Goal: Complete application form: Complete application form

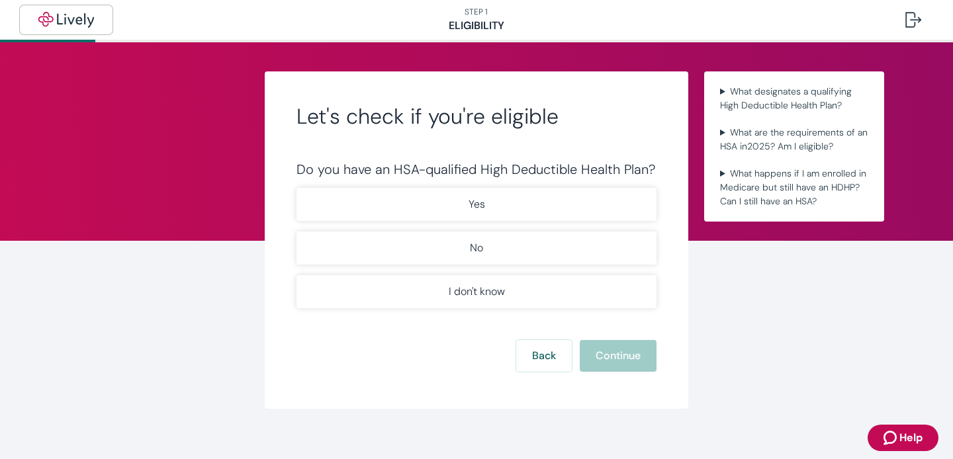
click at [70, 18] on img "button" at bounding box center [66, 20] width 74 height 16
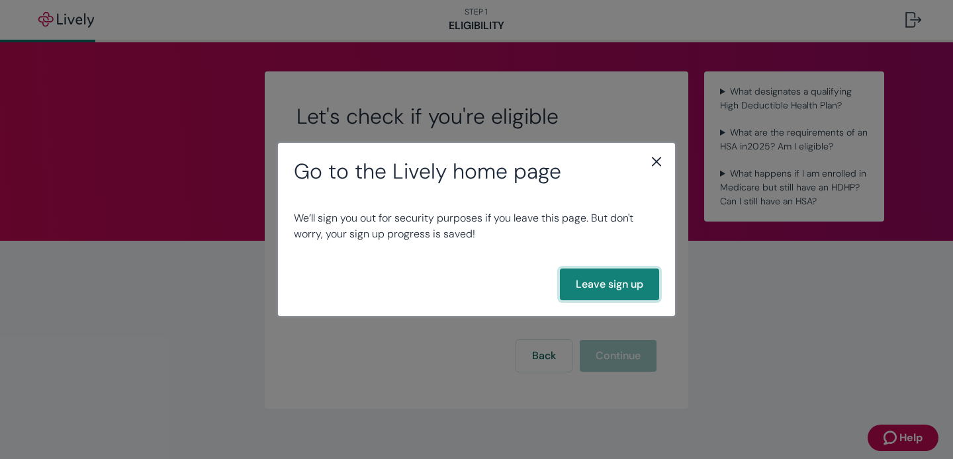
click at [625, 283] on button "Leave sign up" at bounding box center [609, 285] width 99 height 32
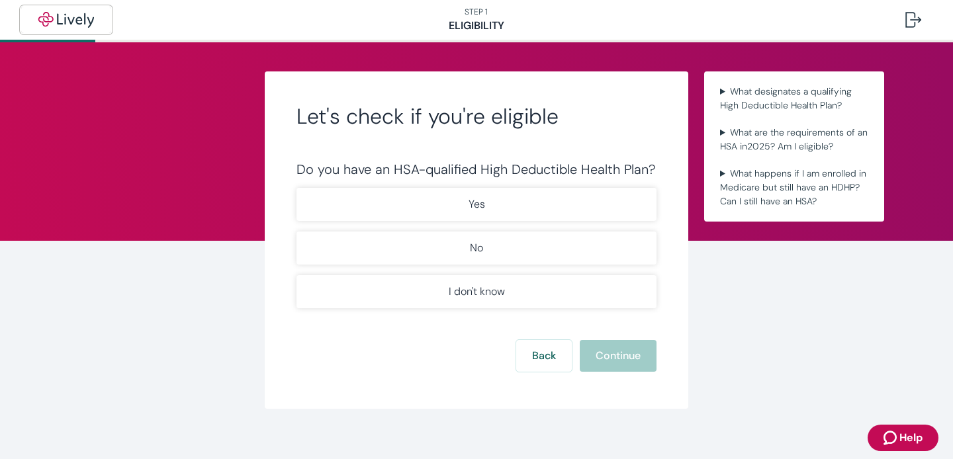
click at [64, 18] on img "button" at bounding box center [66, 20] width 74 height 16
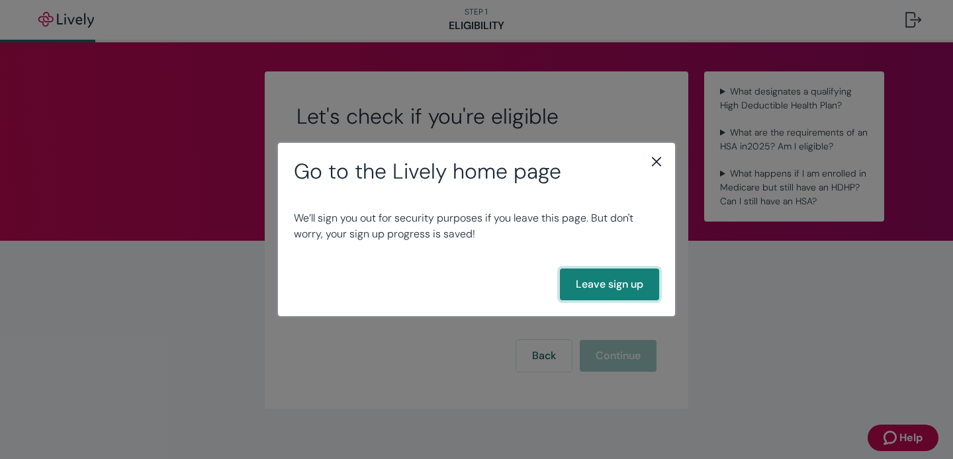
click at [566, 279] on button "Leave sign up" at bounding box center [609, 285] width 99 height 32
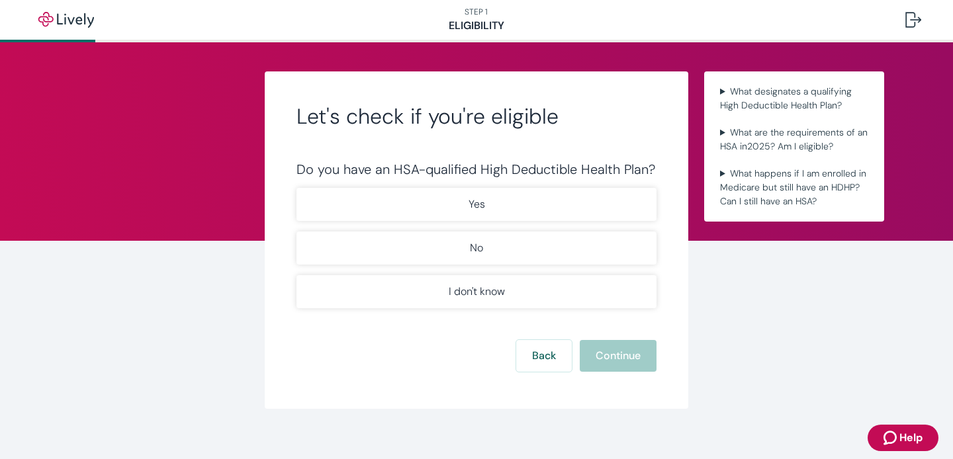
click at [82, 1] on nav "STEP 1 Eligibility" at bounding box center [476, 20] width 953 height 40
click at [74, 18] on img "button" at bounding box center [66, 20] width 74 height 16
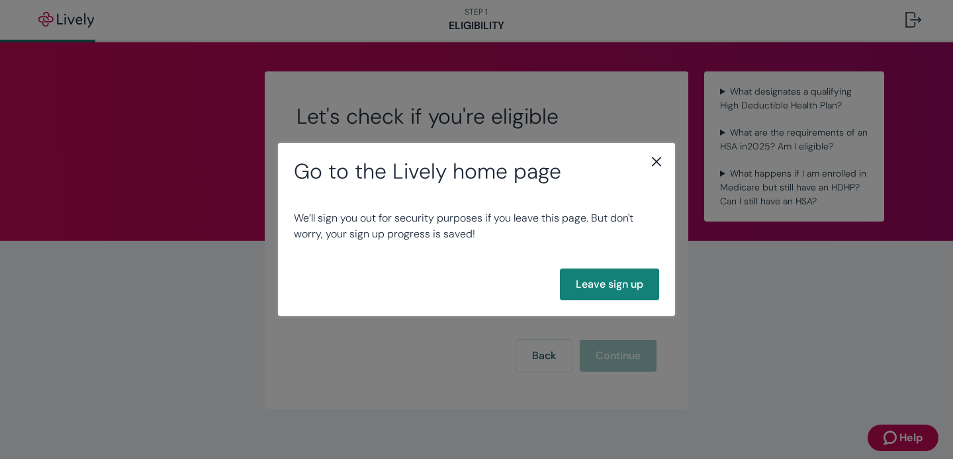
click at [656, 161] on icon "close" at bounding box center [656, 161] width 9 height 9
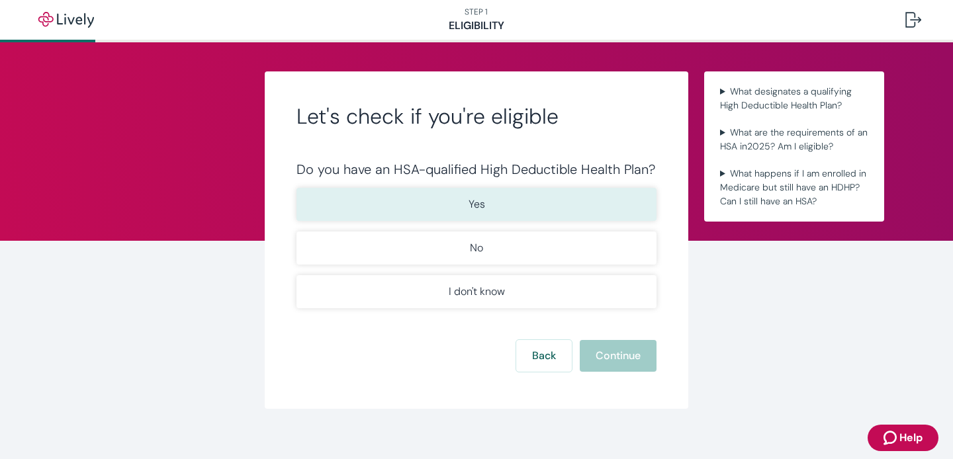
click at [521, 205] on button "Yes" at bounding box center [476, 204] width 360 height 33
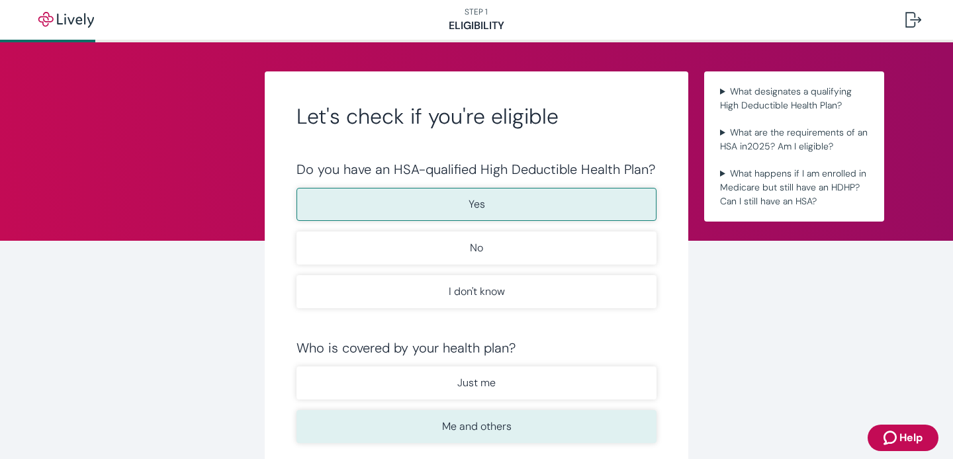
click at [513, 419] on button "Me and others" at bounding box center [476, 426] width 360 height 33
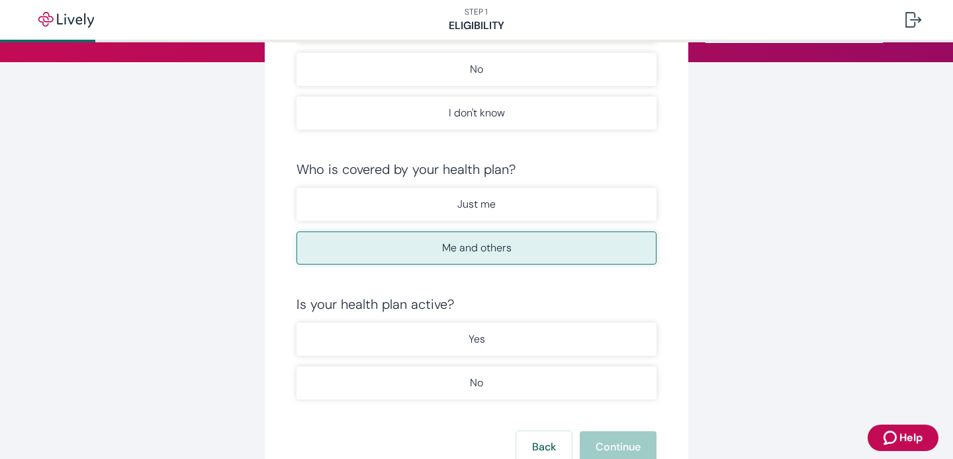
scroll to position [180, 0]
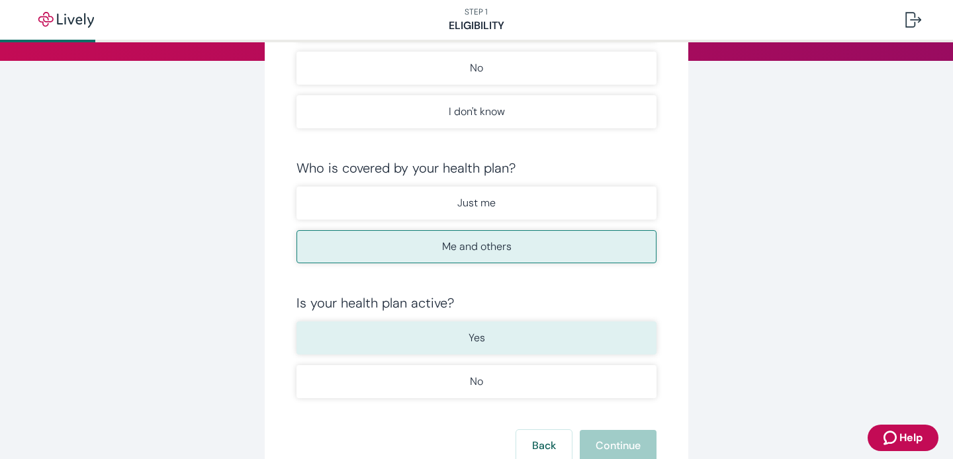
click at [501, 345] on button "Yes" at bounding box center [476, 338] width 360 height 33
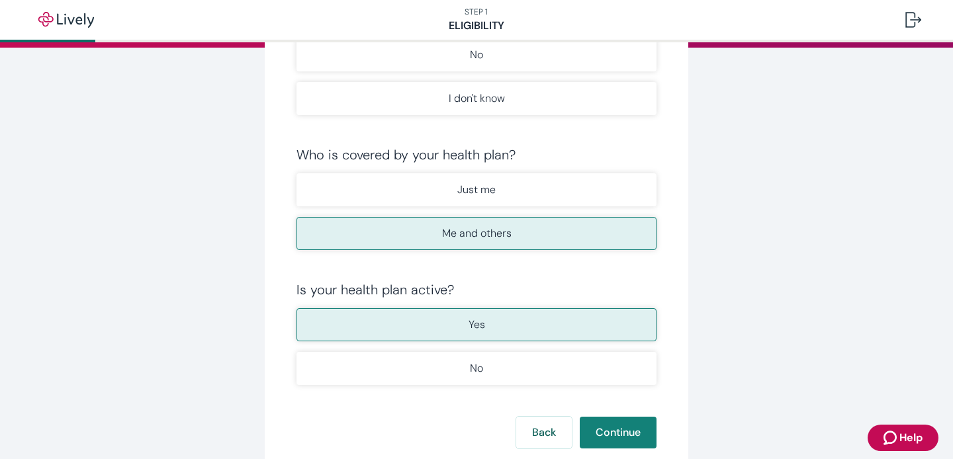
scroll to position [195, 0]
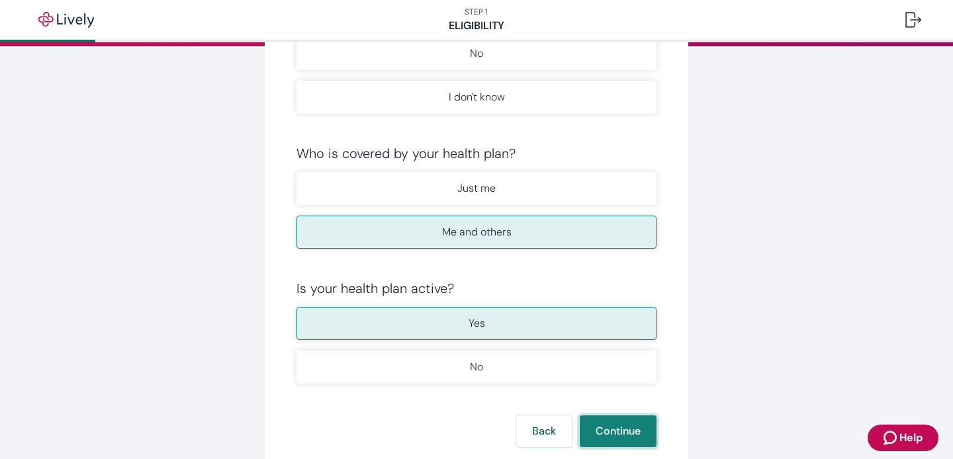
click at [613, 419] on button "Continue" at bounding box center [618, 431] width 77 height 32
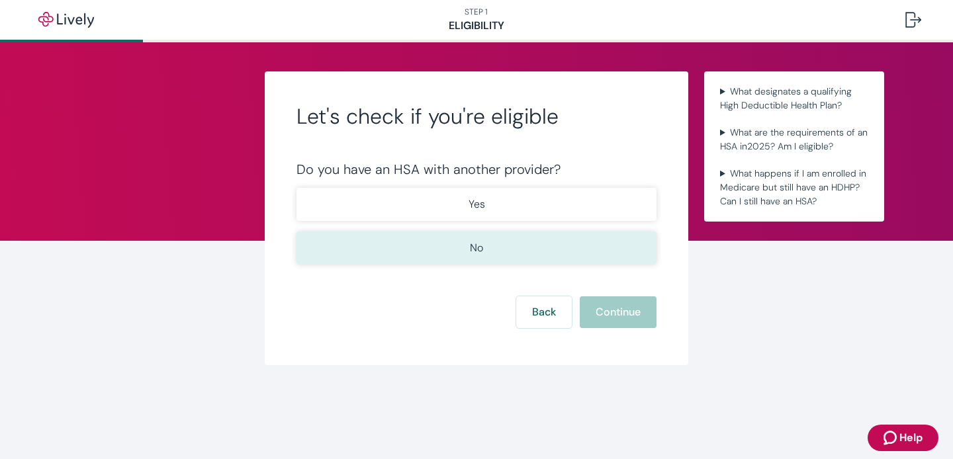
click at [527, 242] on button "No" at bounding box center [476, 248] width 360 height 33
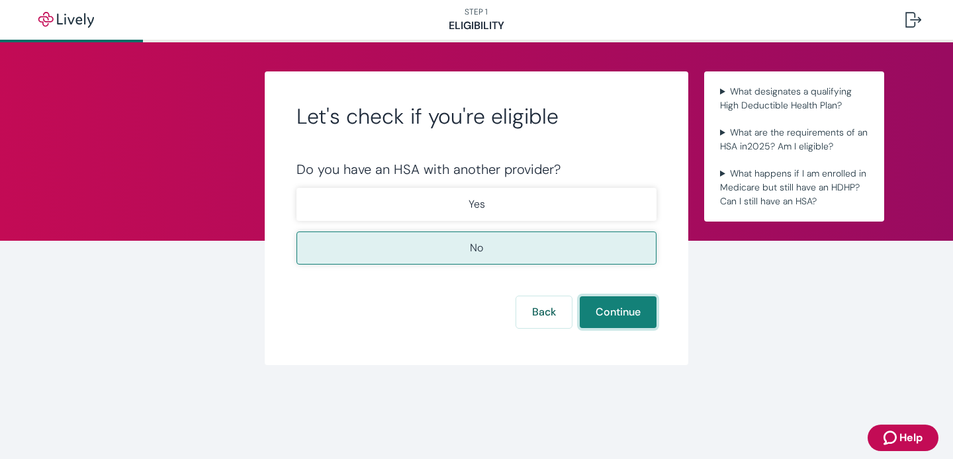
click at [620, 326] on button "Continue" at bounding box center [618, 312] width 77 height 32
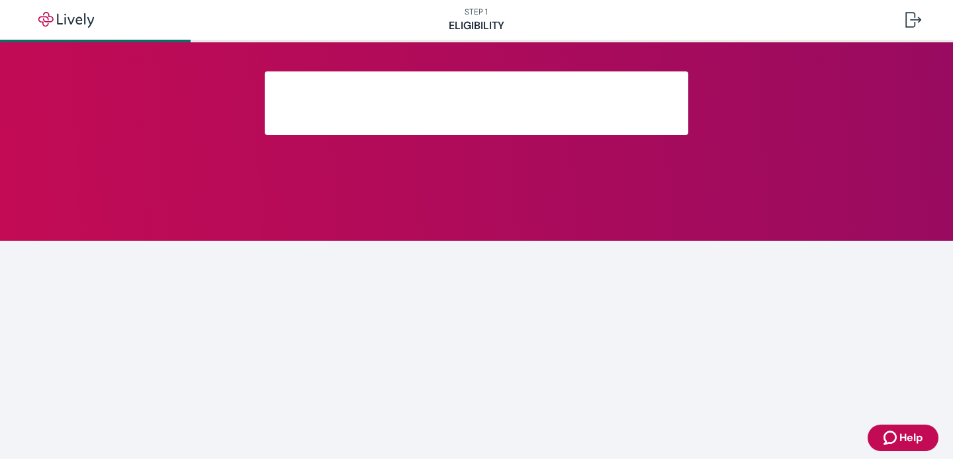
scroll to position [247, 0]
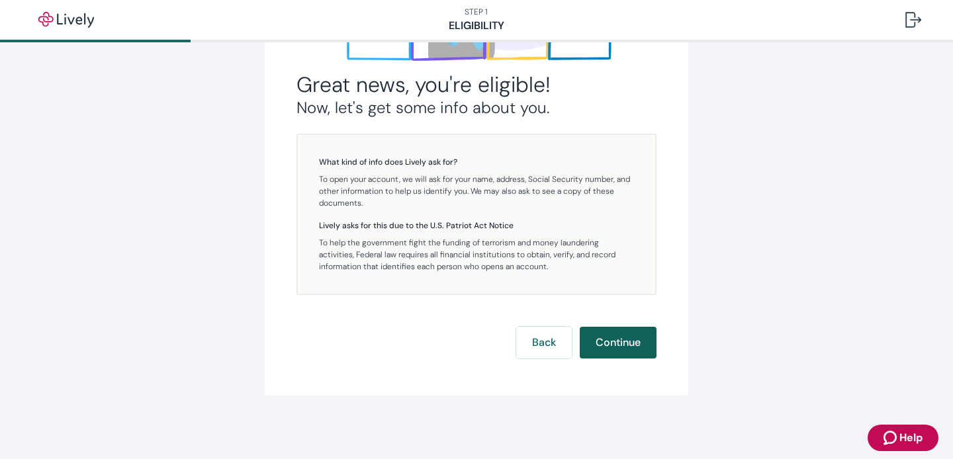
click at [620, 337] on button "Continue" at bounding box center [618, 343] width 77 height 32
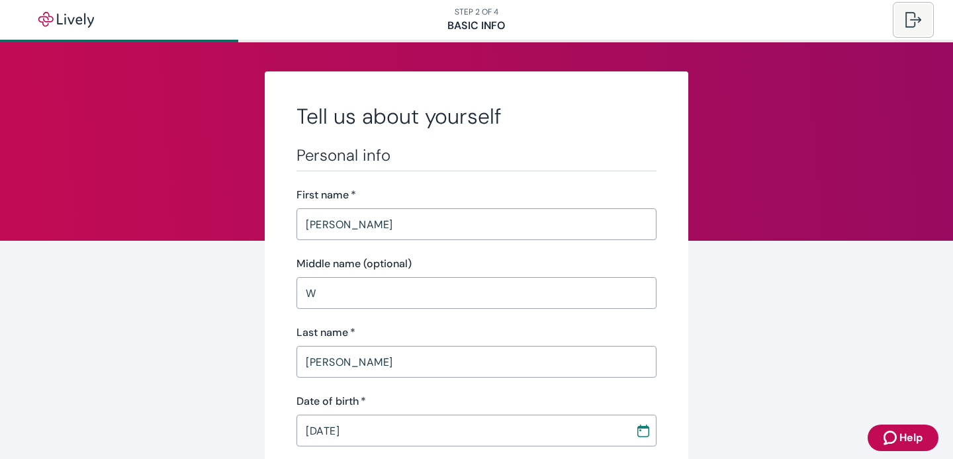
click at [909, 19] on div at bounding box center [913, 20] width 16 height 16
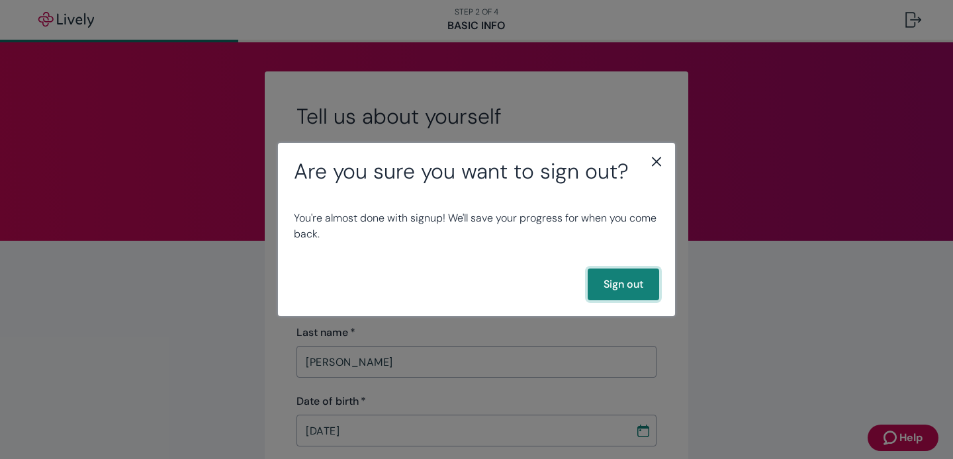
click at [639, 284] on button "Sign out" at bounding box center [622, 285] width 71 height 32
